Goal: Information Seeking & Learning: Check status

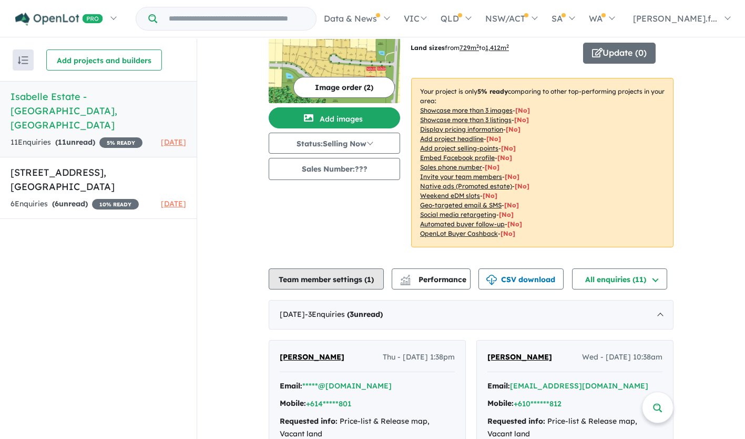
scroll to position [34, 0]
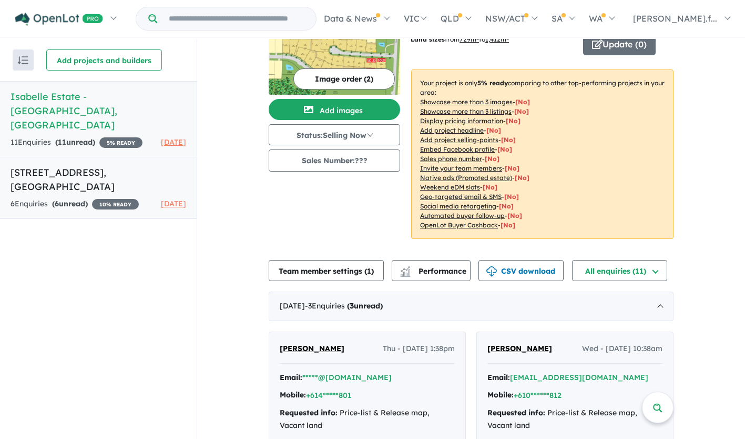
click at [73, 165] on link "[STREET_ADDRESS] Enquir ies ( 6 unread) 10 % READY [DATE]" at bounding box center [98, 188] width 197 height 62
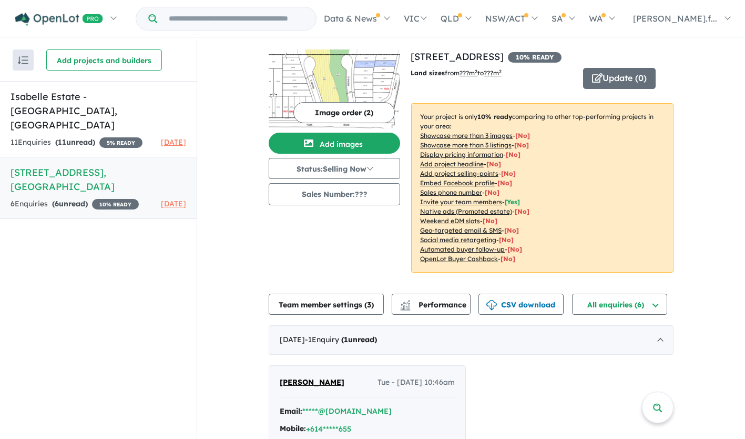
click at [300, 275] on div "Image order ( 2 ) Add images Status: Selling Now In Planning Coming Soon Sellin…" at bounding box center [340, 167] width 142 height 236
click at [59, 136] on div "11 Enquir ies ( 11 unread) 5 % READY" at bounding box center [77, 142] width 132 height 13
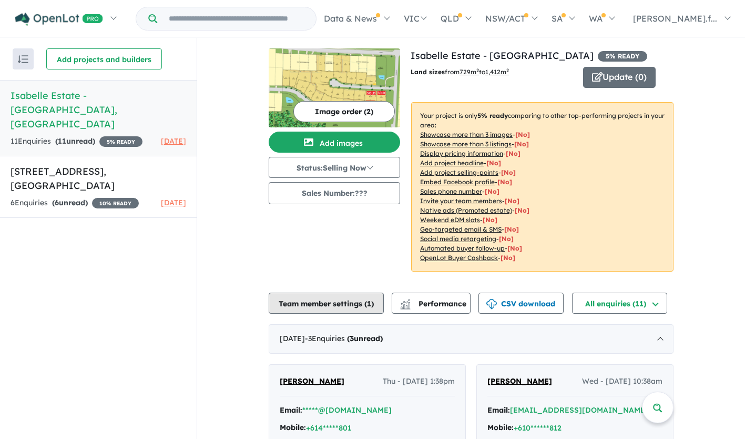
click at [334, 302] on button "Team member settings ( 1 )" at bounding box center [326, 303] width 115 height 21
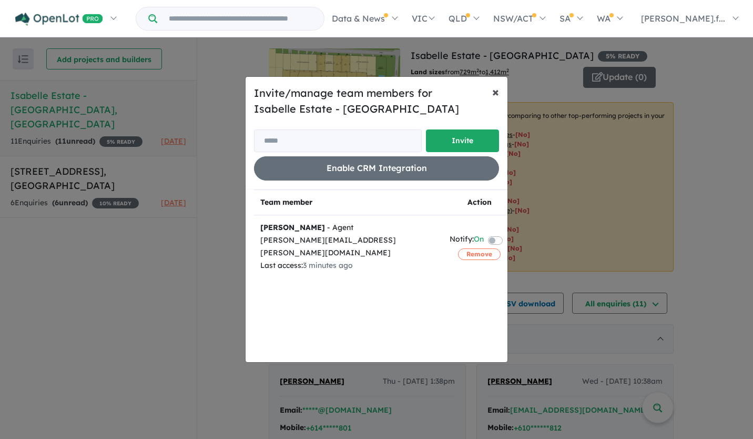
click at [496, 93] on span "×" at bounding box center [495, 92] width 7 height 16
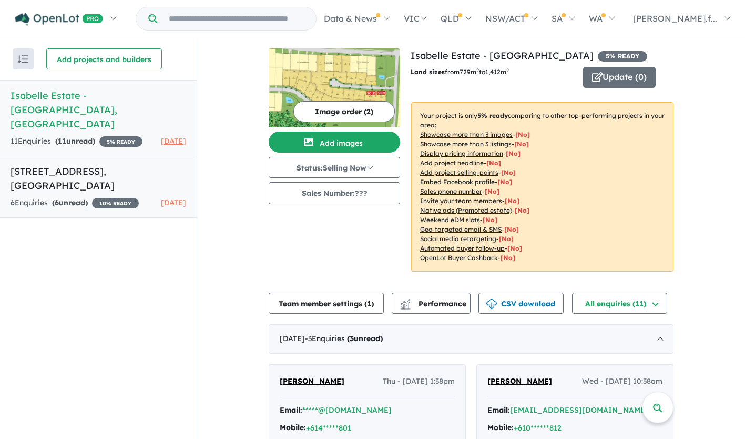
click at [90, 166] on link "[STREET_ADDRESS] Enquir ies ( 6 unread) 10 % READY [DATE]" at bounding box center [98, 187] width 197 height 62
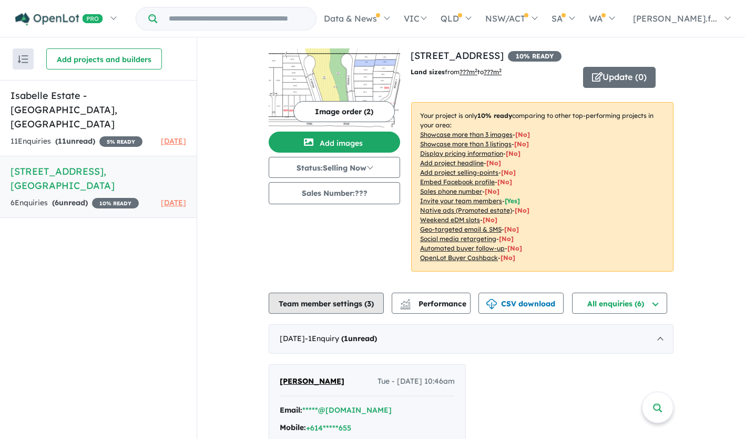
click at [341, 300] on button "Team member settings ( 3 )" at bounding box center [326, 303] width 115 height 21
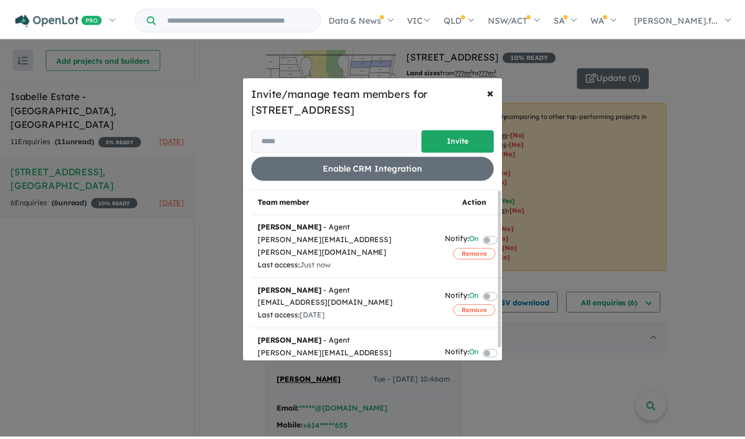
scroll to position [14, 0]
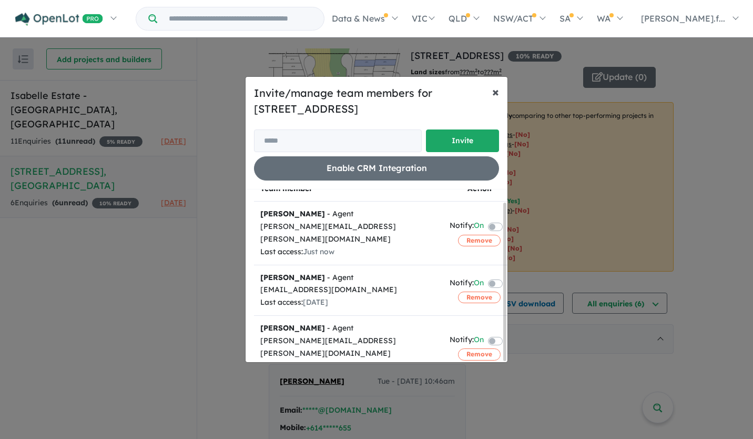
click at [503, 88] on button "× Close" at bounding box center [496, 91] width 24 height 29
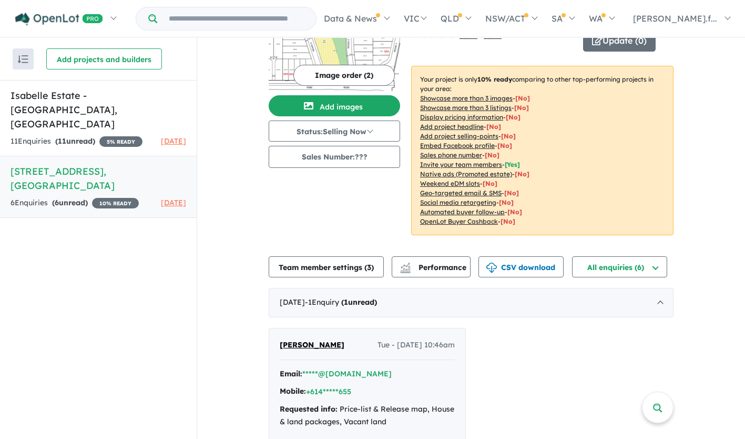
scroll to position [0, 0]
